Goal: Book appointment/travel/reservation

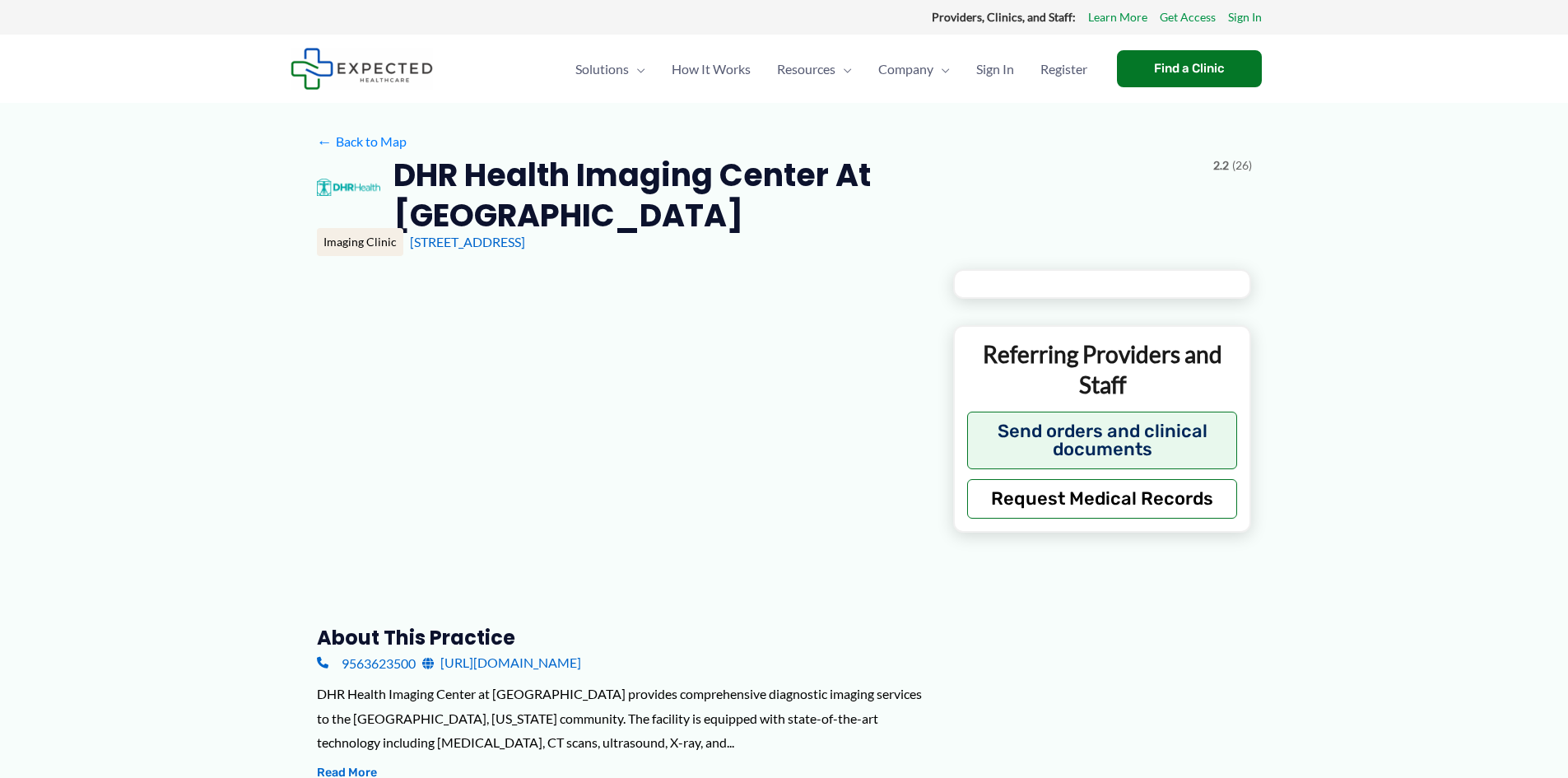
type input "**********"
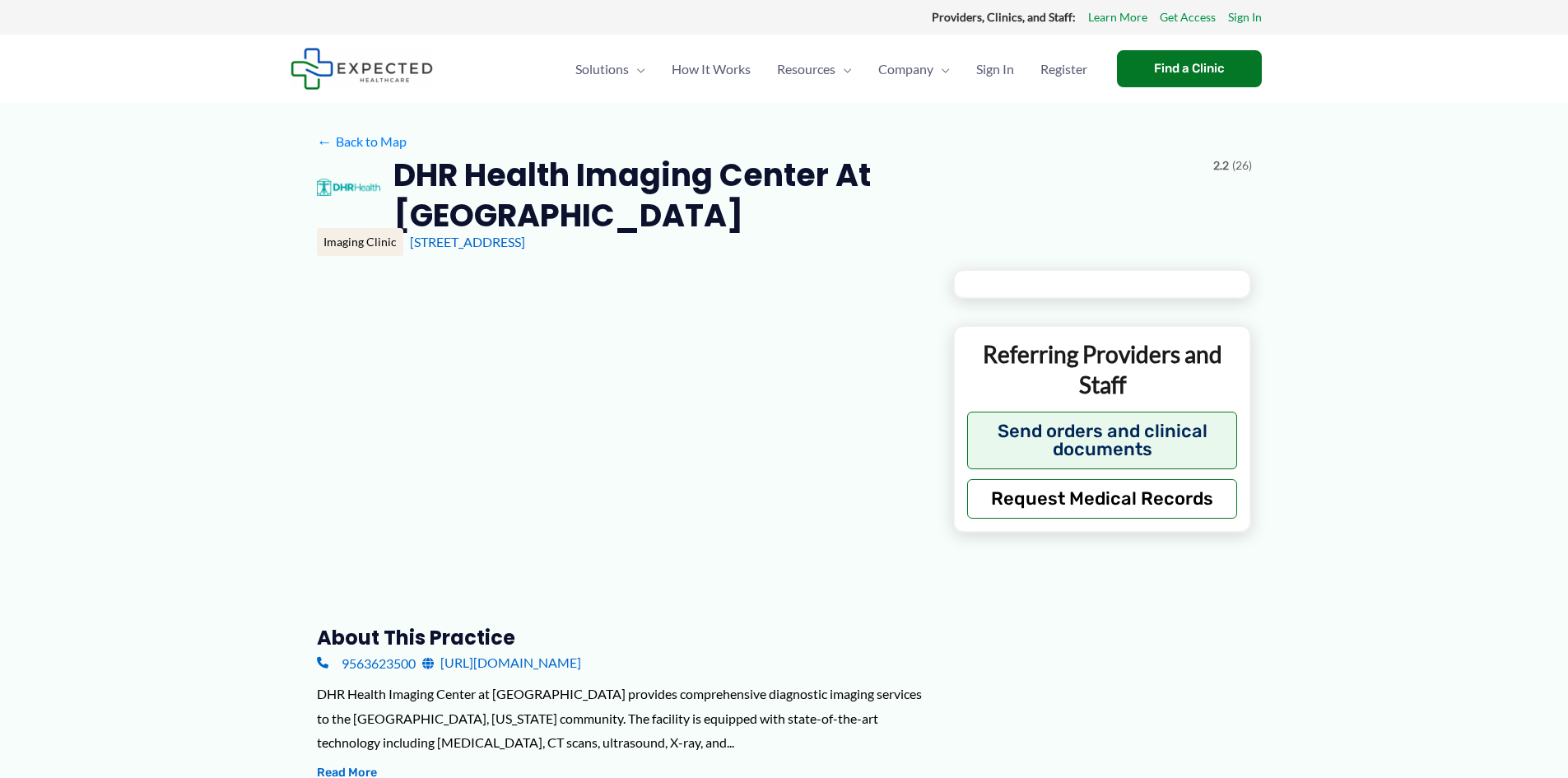
type input "**********"
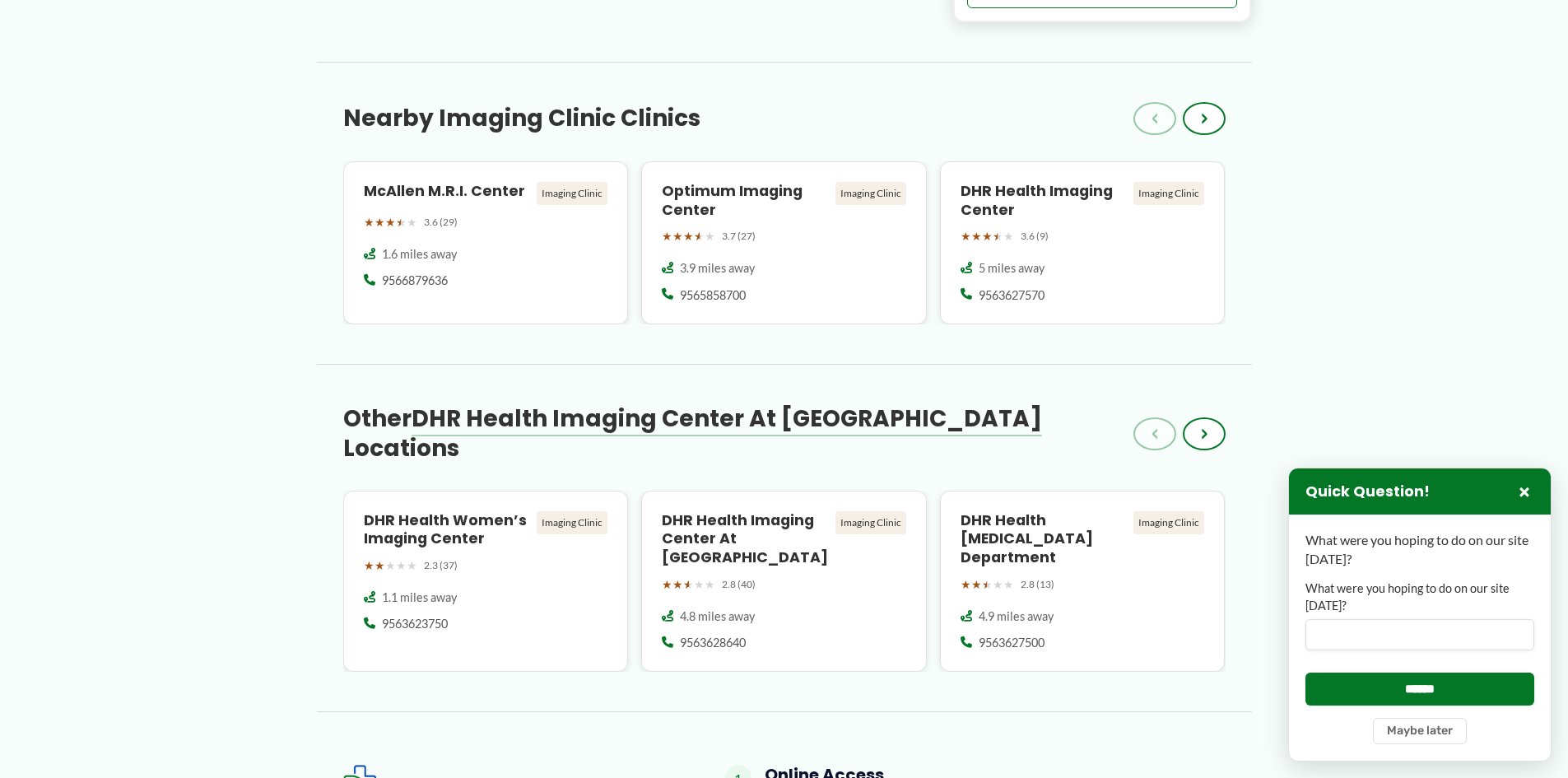
scroll to position [1400, 0]
